Goal: Task Accomplishment & Management: Manage account settings

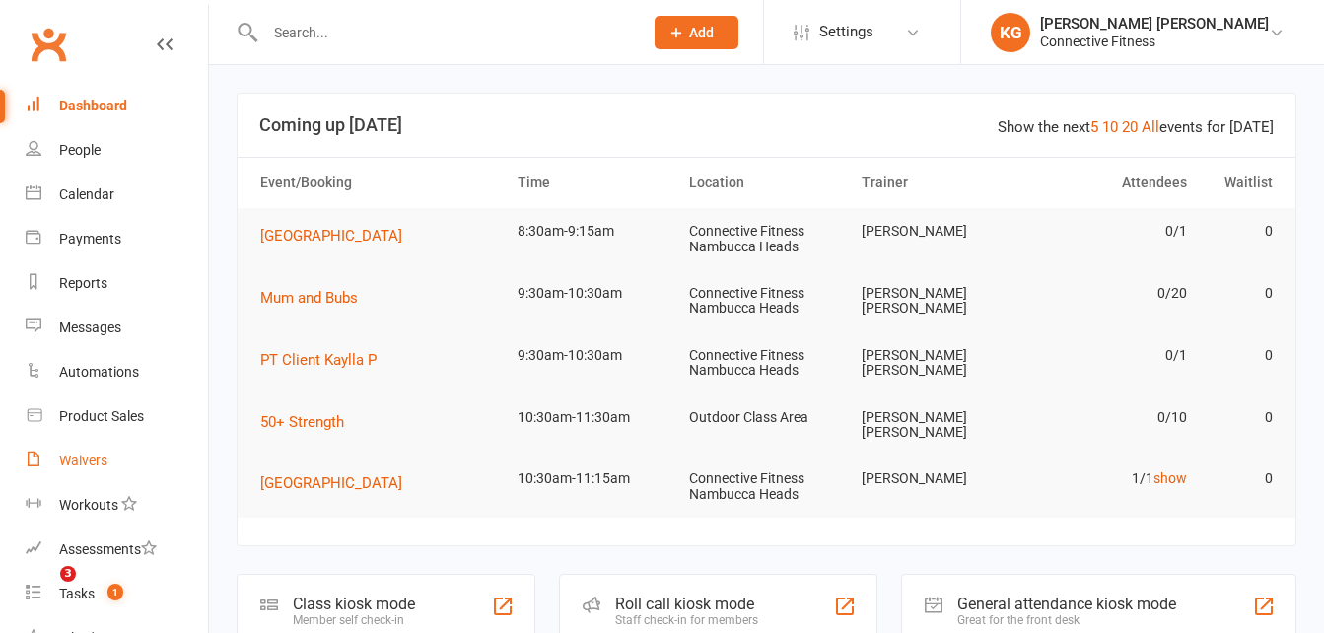
drag, startPoint x: 0, startPoint y: 0, endPoint x: 102, endPoint y: 464, distance: 475.2
click at [102, 464] on div "Waivers" at bounding box center [83, 460] width 48 height 16
select select "100"
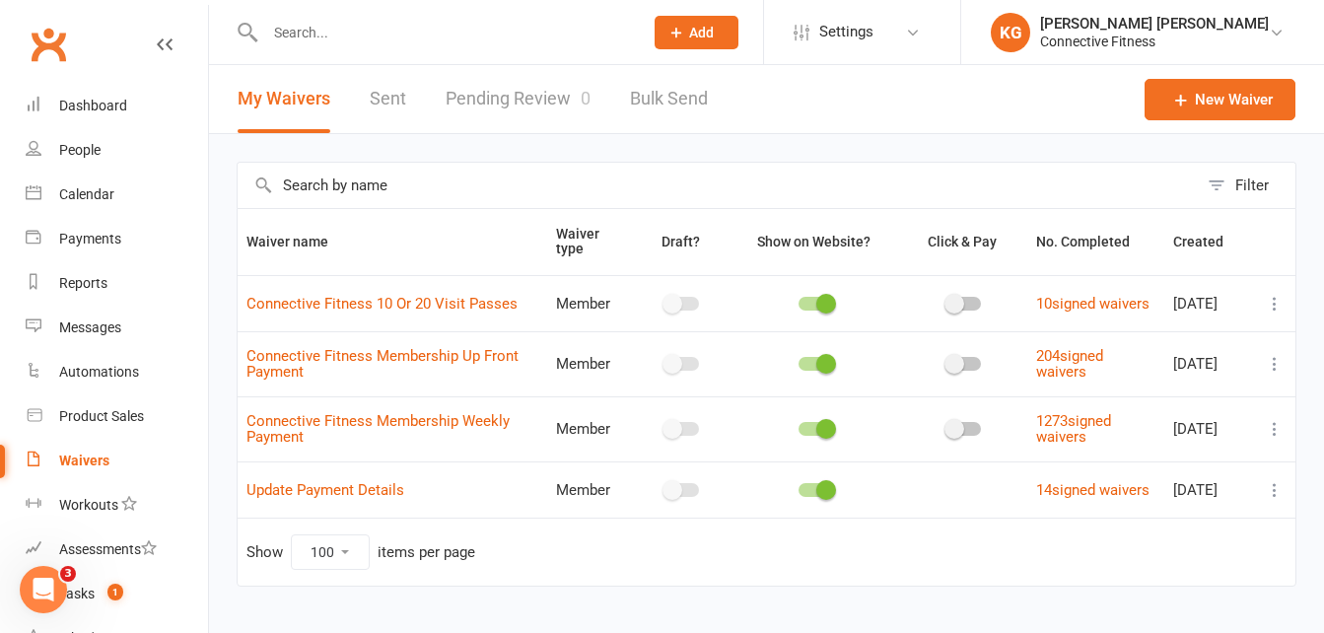
click at [499, 110] on link "Pending Review 0" at bounding box center [518, 99] width 145 height 68
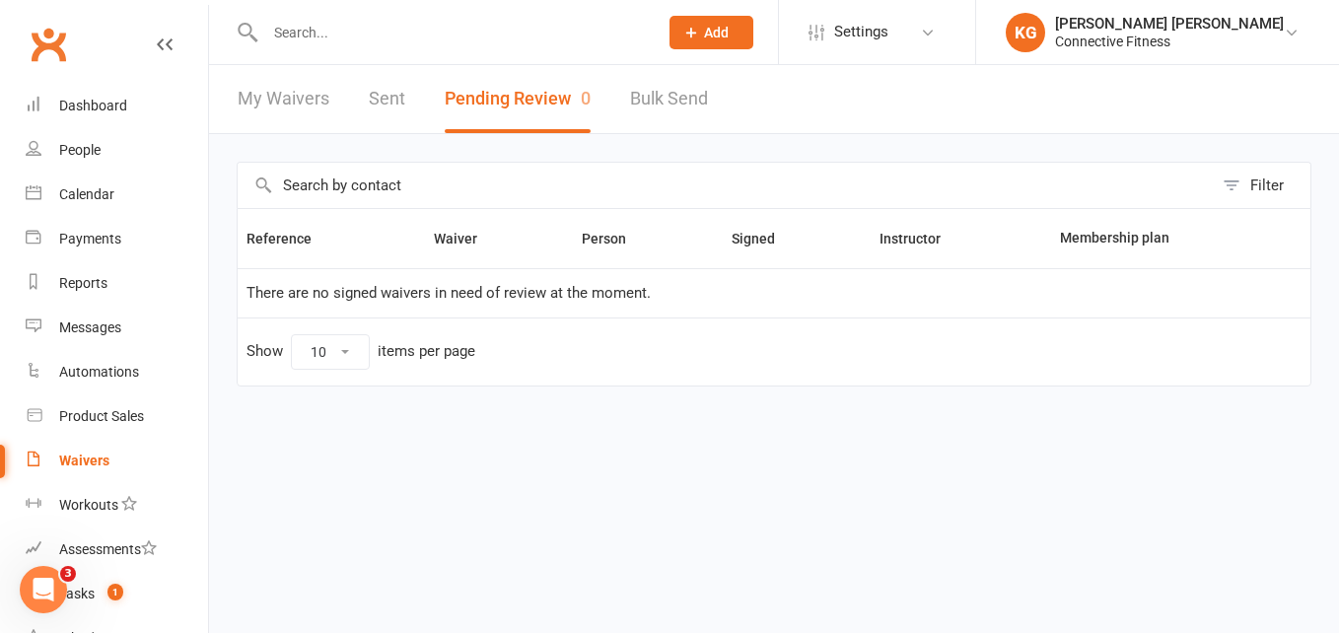
click at [73, 453] on div "Waivers" at bounding box center [84, 460] width 50 height 16
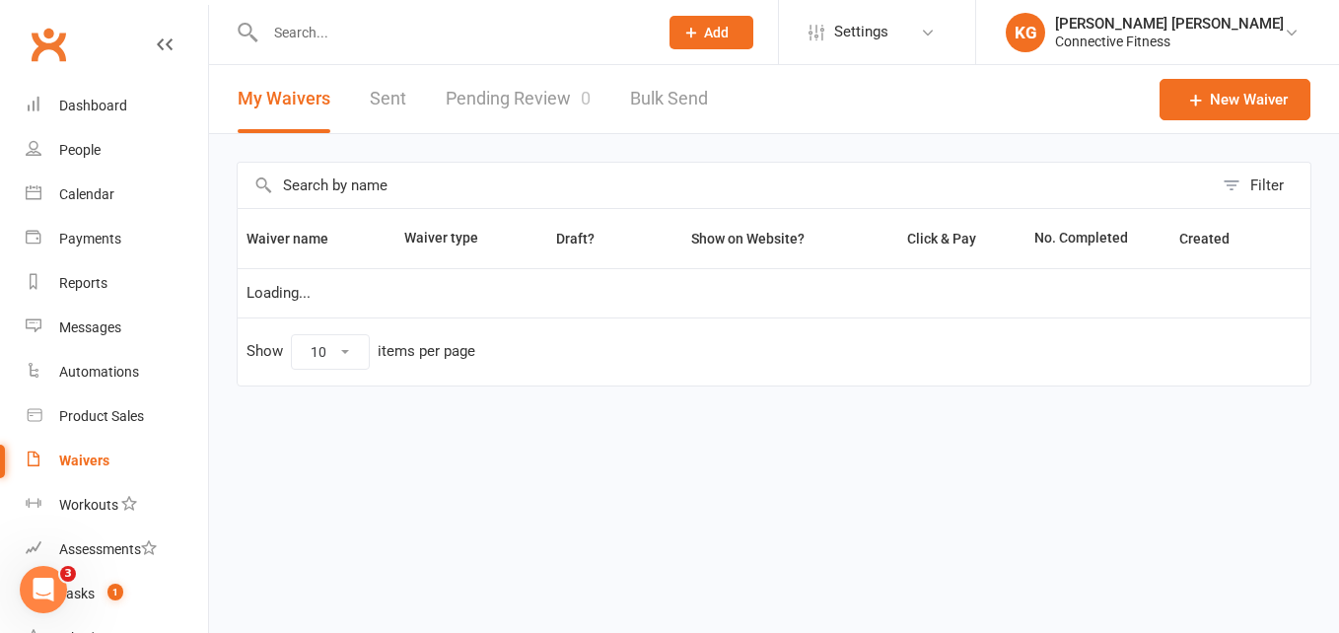
select select "100"
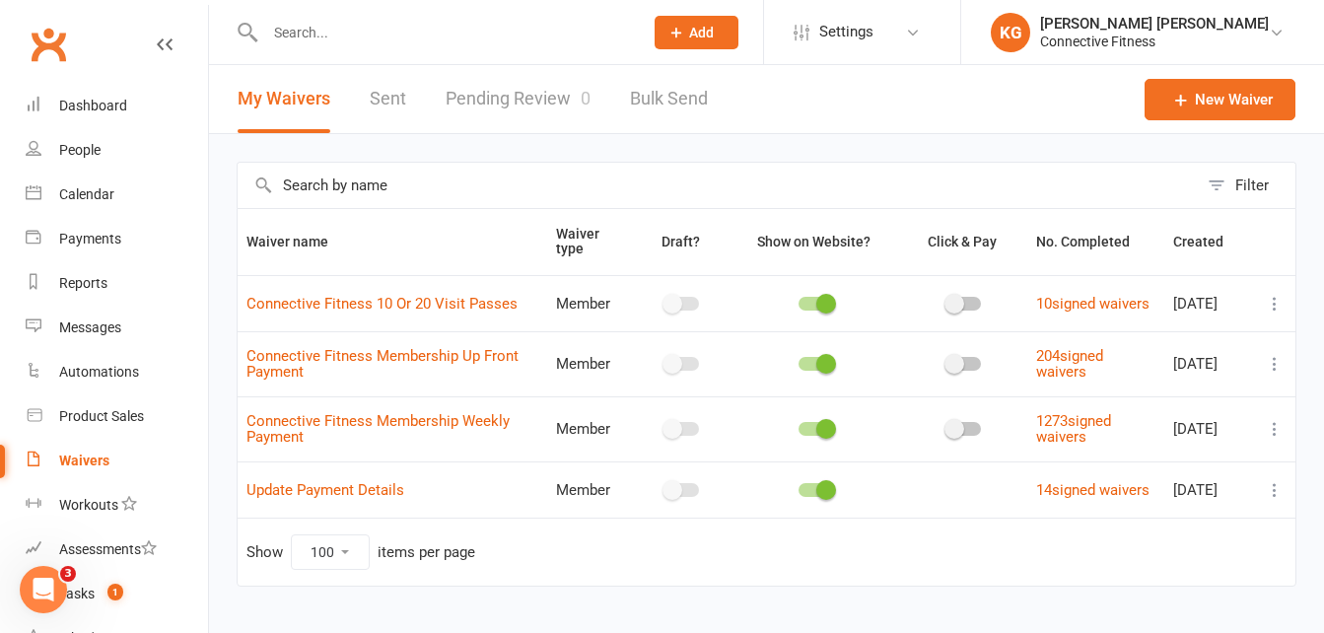
click at [501, 100] on link "Pending Review 0" at bounding box center [518, 99] width 145 height 68
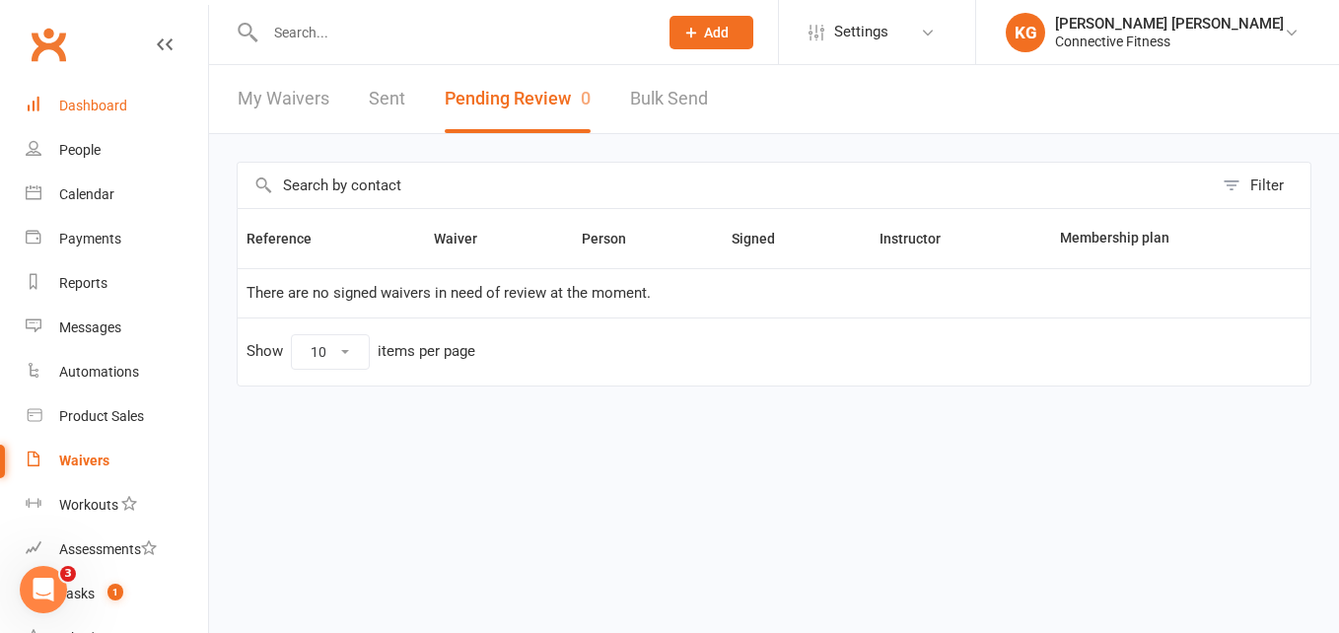
click at [151, 100] on link "Dashboard" at bounding box center [117, 106] width 182 height 44
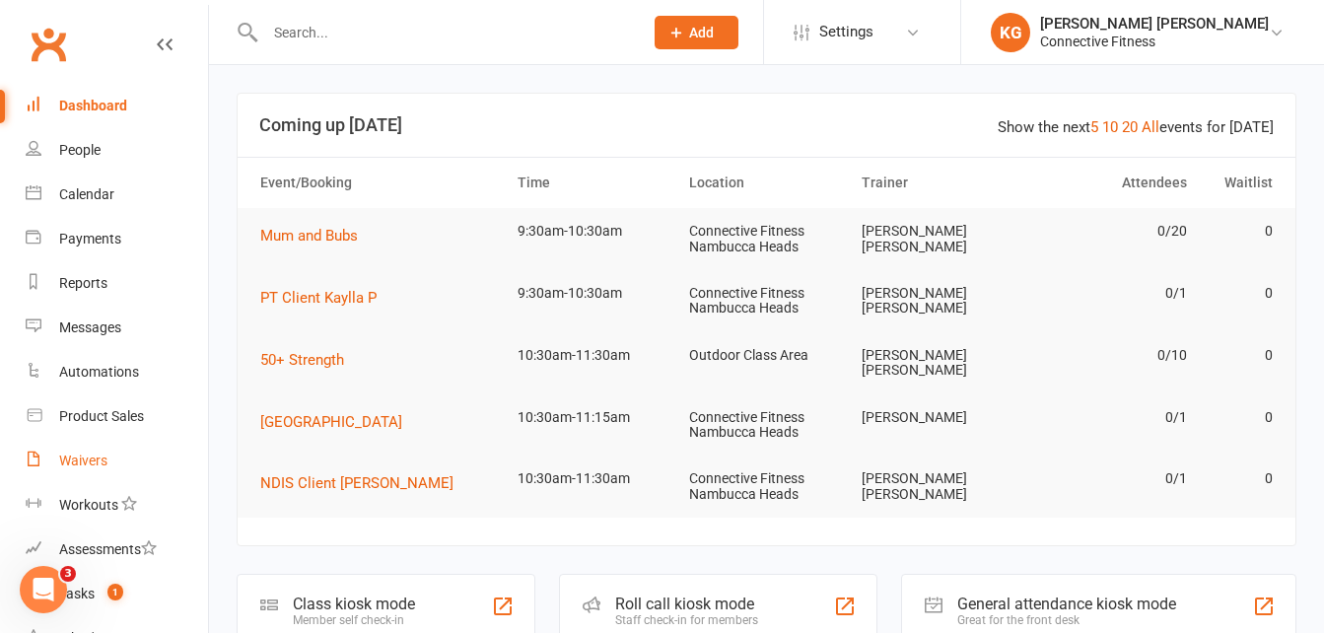
click at [73, 455] on div "Waivers" at bounding box center [83, 460] width 48 height 16
select select "100"
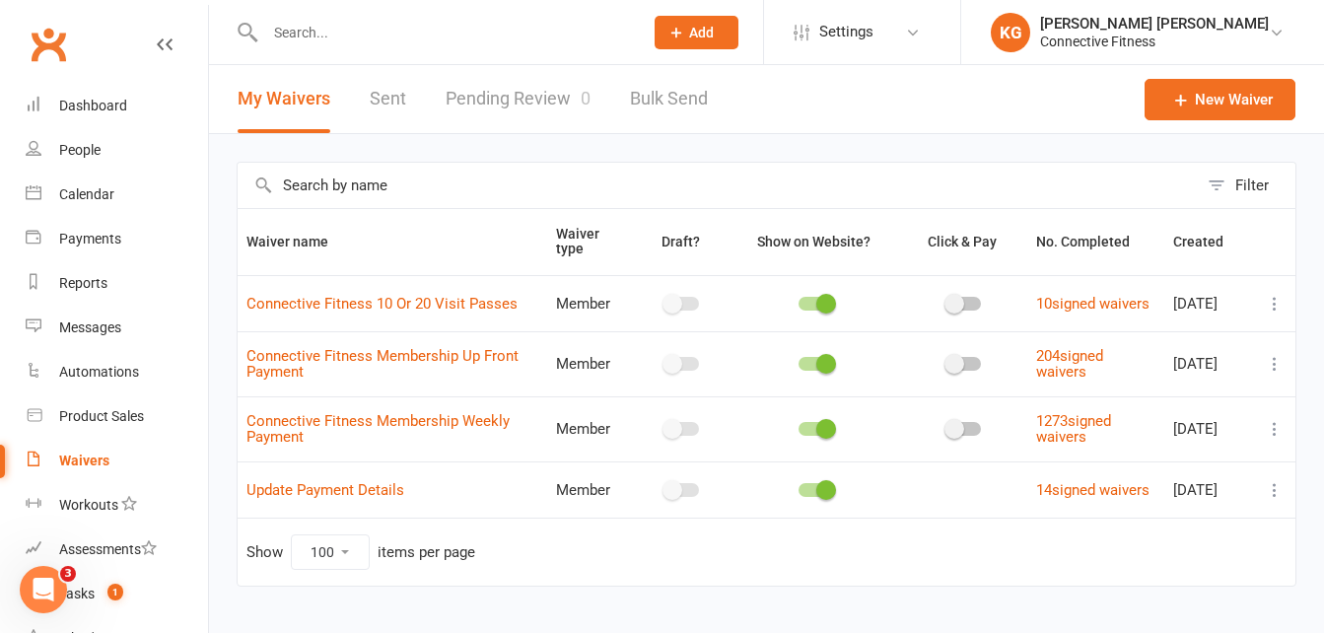
click at [518, 97] on link "Pending Review 0" at bounding box center [518, 99] width 145 height 68
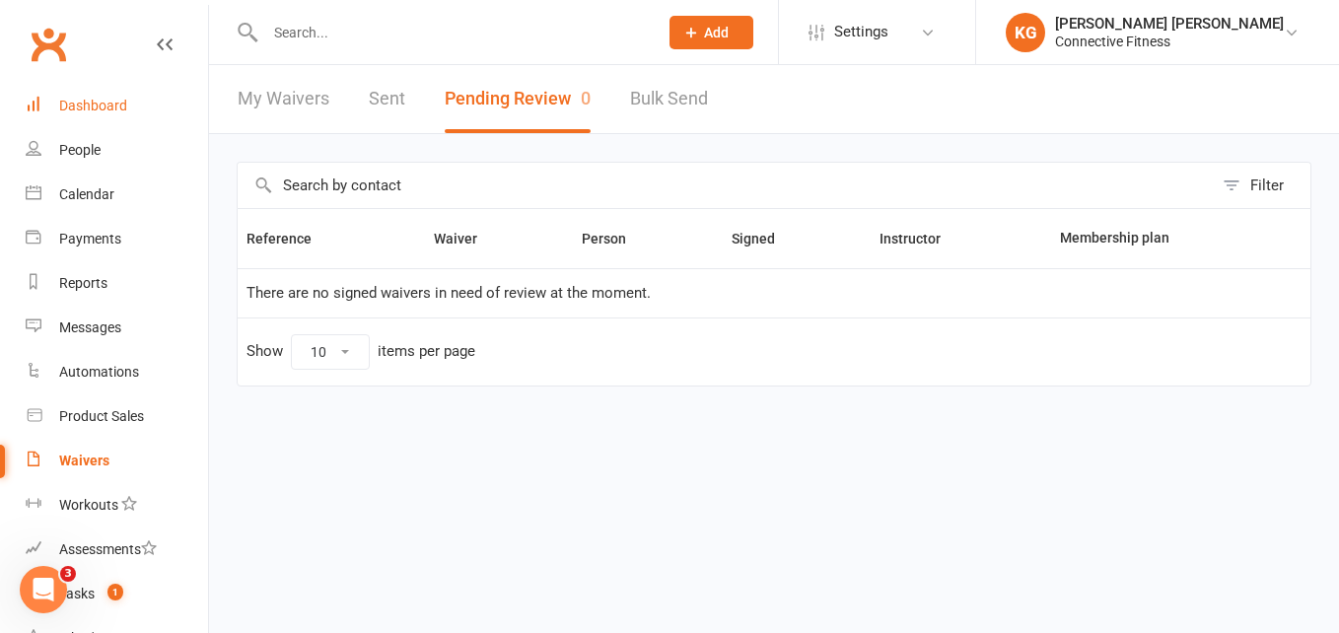
click at [150, 114] on link "Dashboard" at bounding box center [117, 106] width 182 height 44
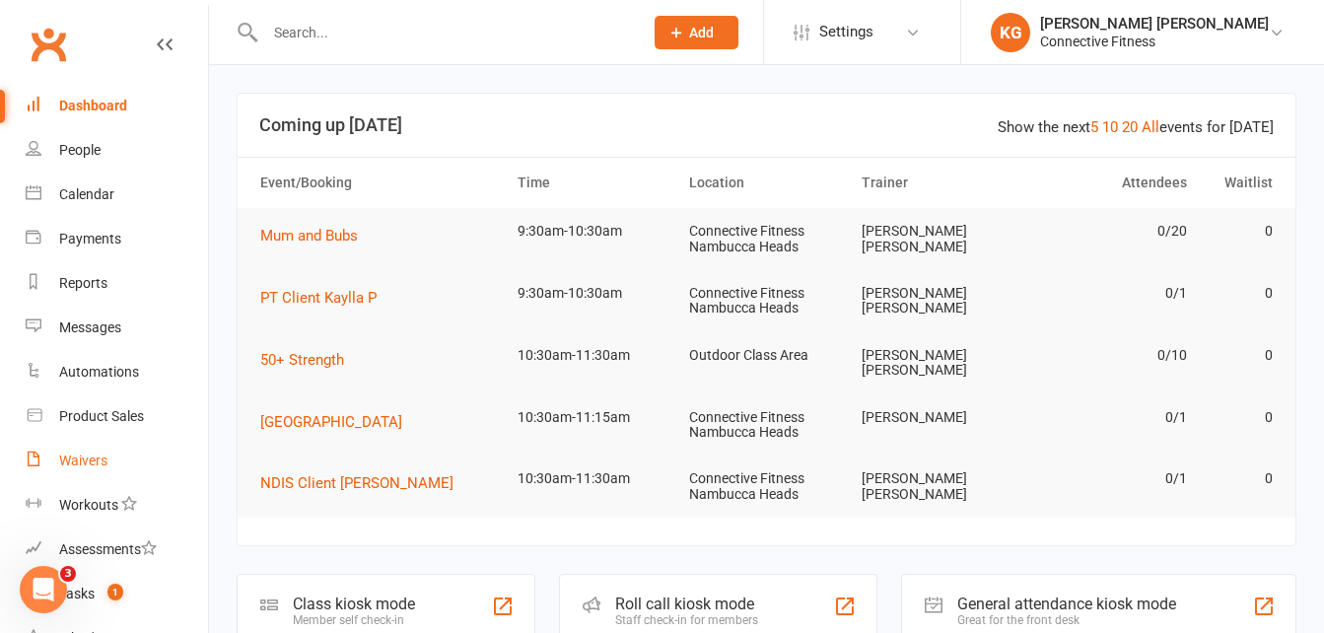
click at [95, 454] on div "Waivers" at bounding box center [83, 460] width 48 height 16
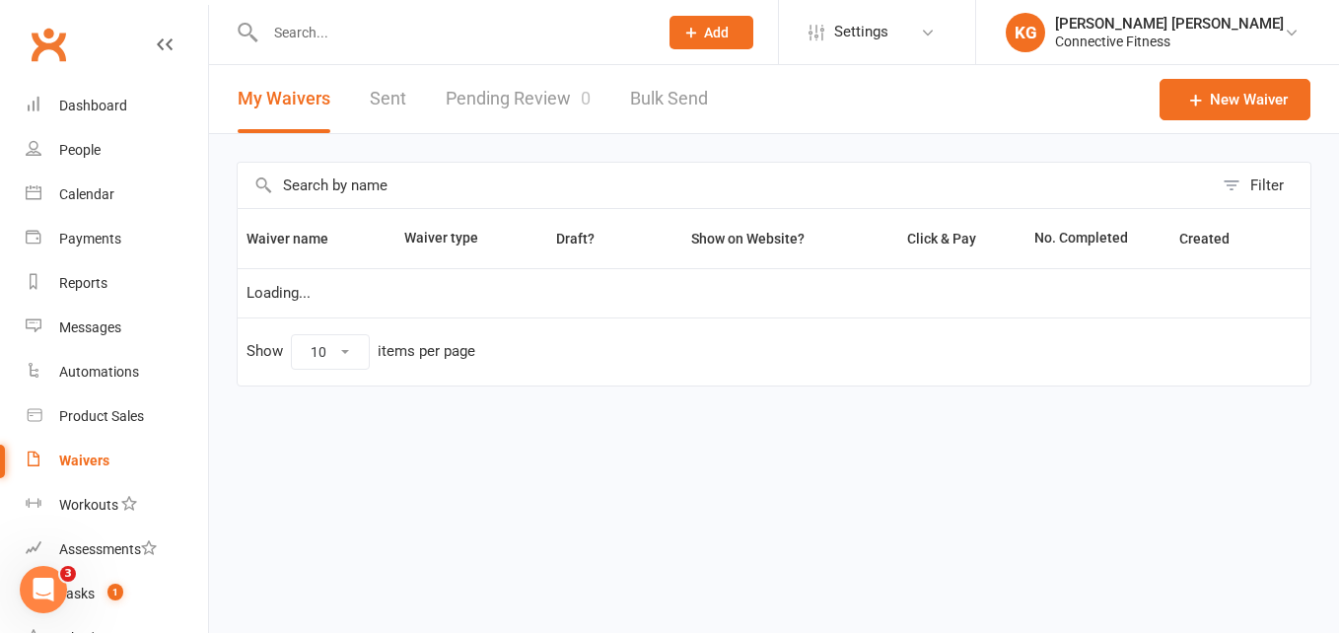
select select "100"
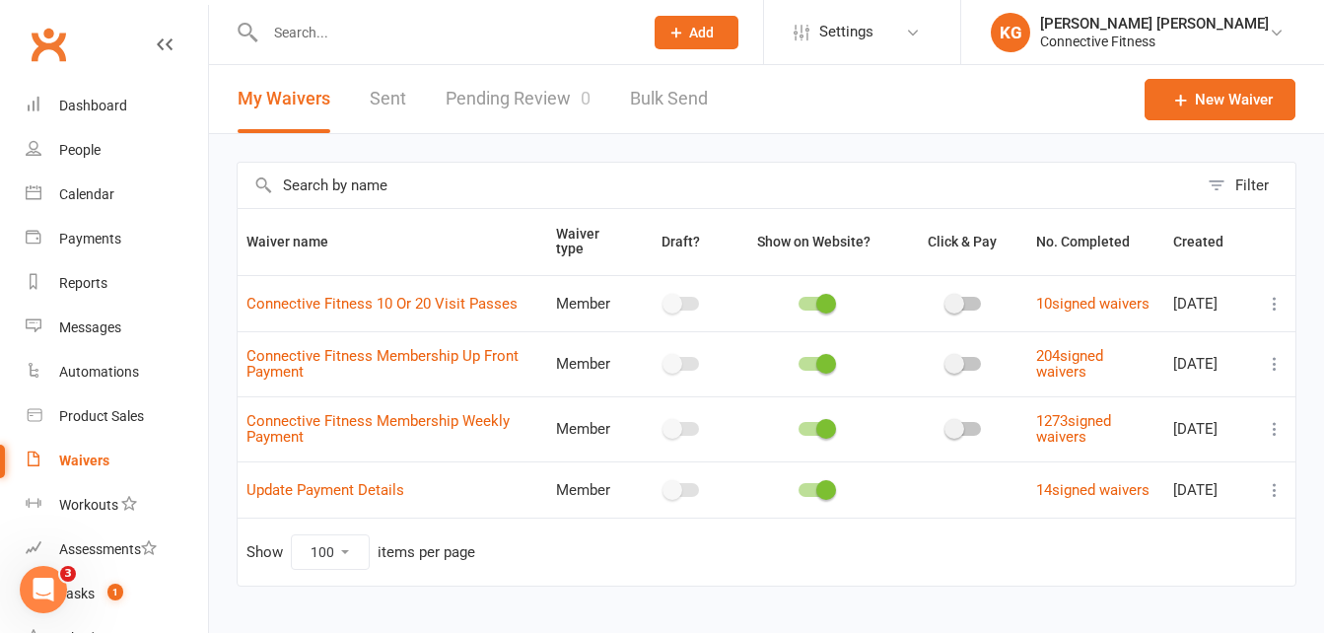
click at [517, 96] on link "Pending Review 0" at bounding box center [518, 99] width 145 height 68
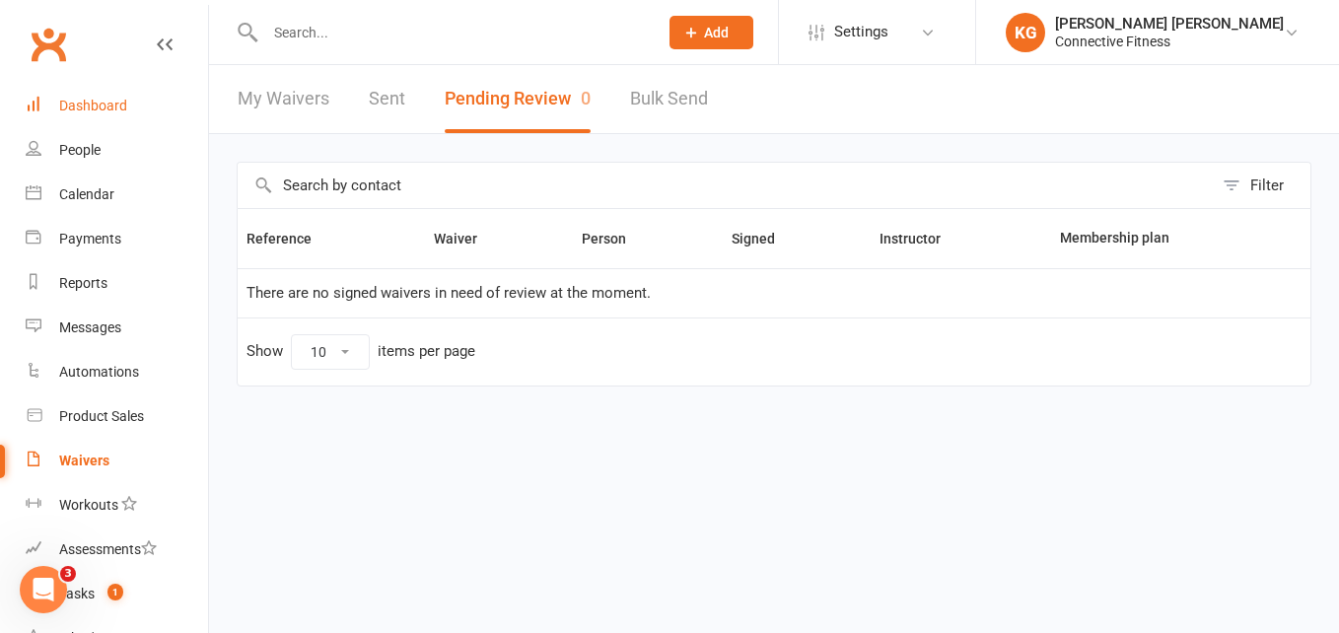
click at [128, 108] on link "Dashboard" at bounding box center [117, 106] width 182 height 44
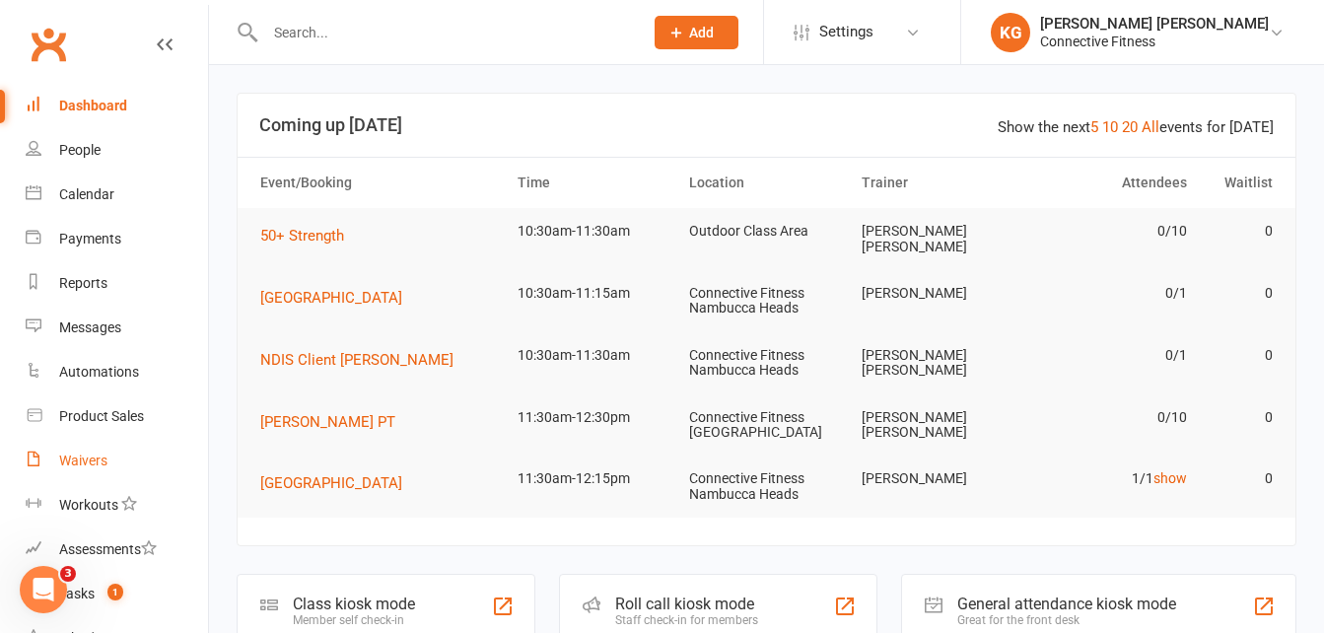
click at [84, 461] on div "Waivers" at bounding box center [83, 460] width 48 height 16
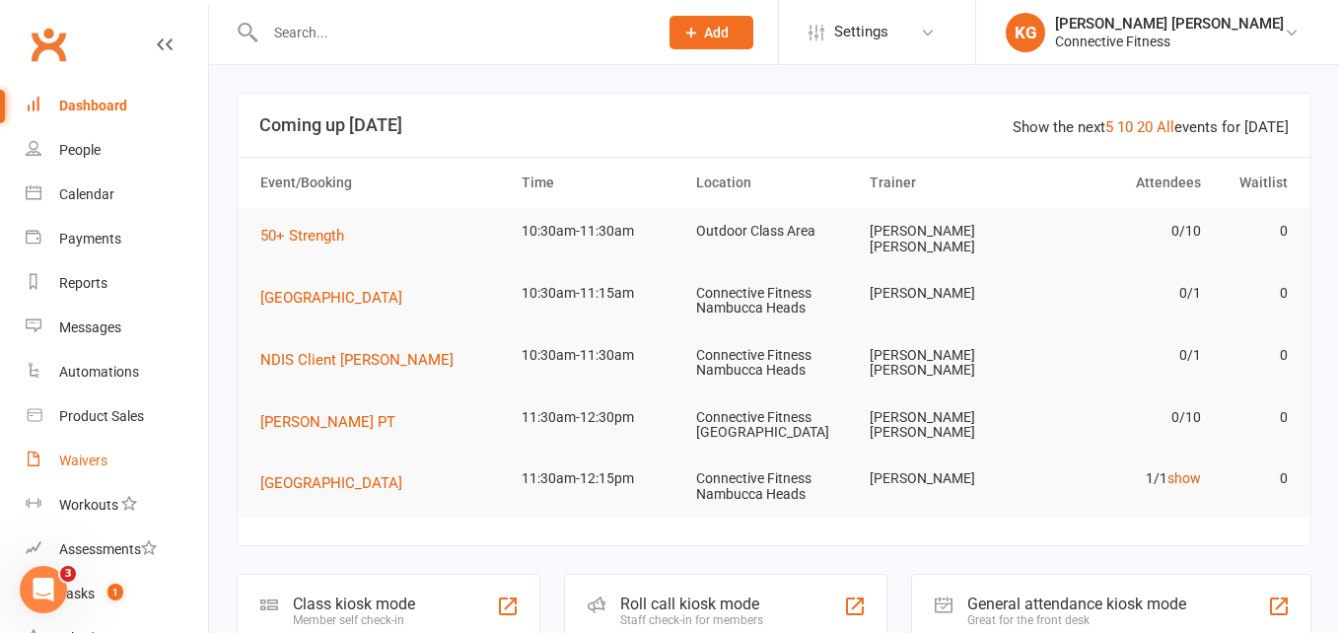
select select "100"
